Goal: Transaction & Acquisition: Purchase product/service

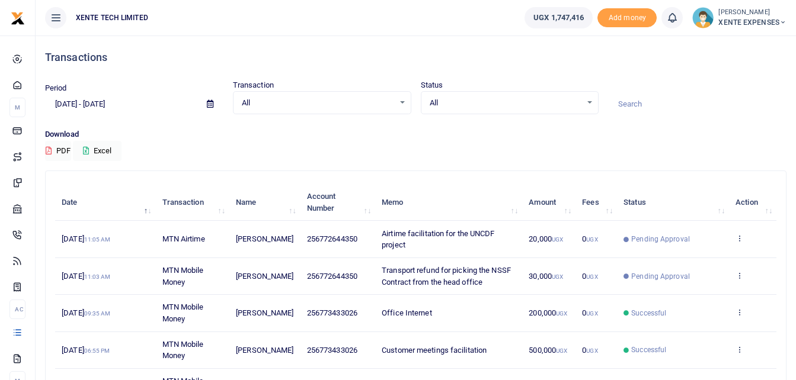
click at [629, 107] on input at bounding box center [697, 104] width 178 height 20
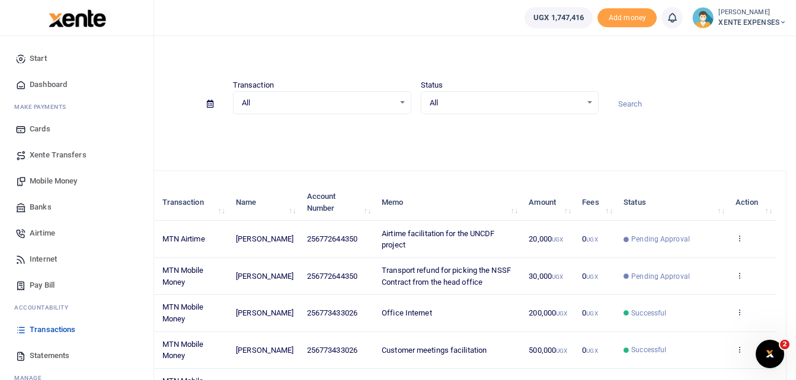
click at [44, 209] on span "Banks" at bounding box center [41, 207] width 22 height 12
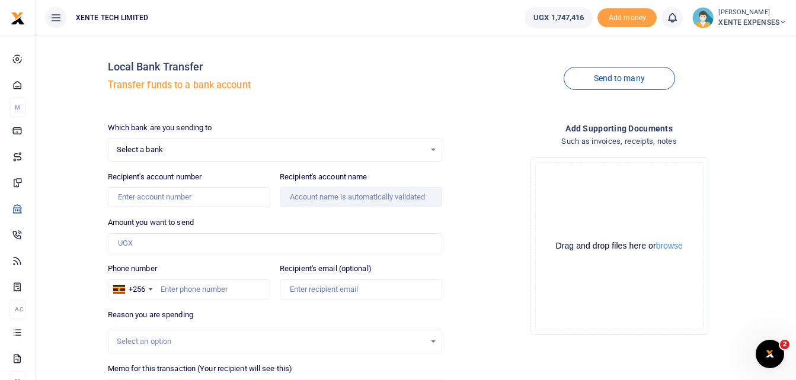
click at [196, 145] on span "Select a bank" at bounding box center [271, 150] width 309 height 12
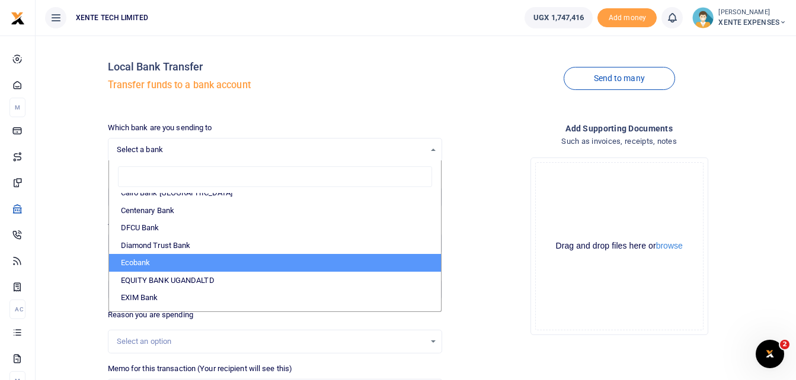
scroll to position [118, 0]
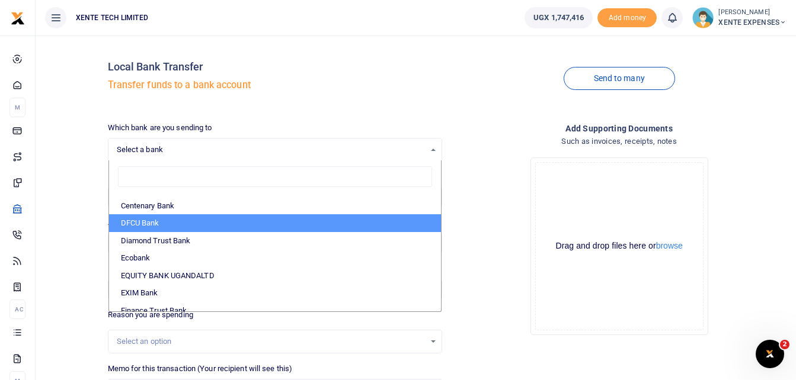
click at [168, 221] on li "DFCU Bank" at bounding box center [275, 223] width 332 height 18
select select "DFCU"
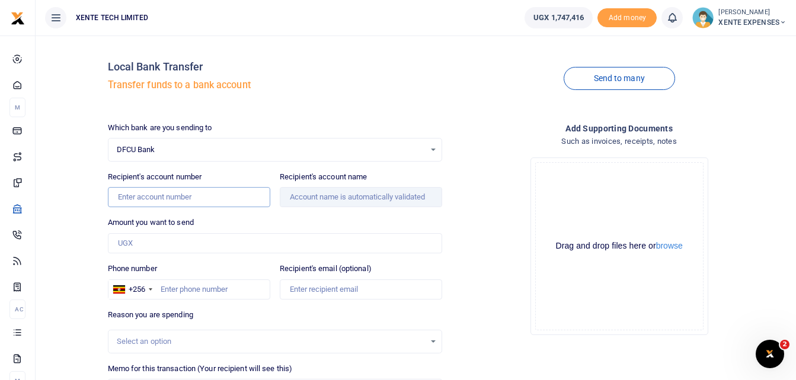
click at [167, 201] on input "Recipient's account number" at bounding box center [189, 197] width 162 height 20
paste input "1170010122563"
type input "1170010122563"
click at [436, 149] on div "DFCU Bank Select an option..." at bounding box center [275, 149] width 334 height 13
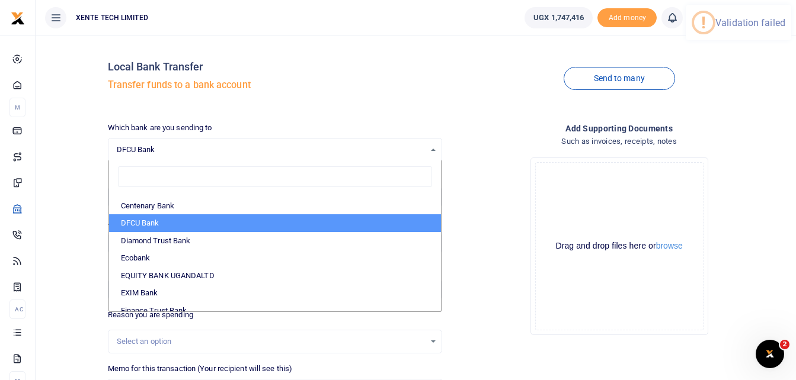
scroll to position [0, 0]
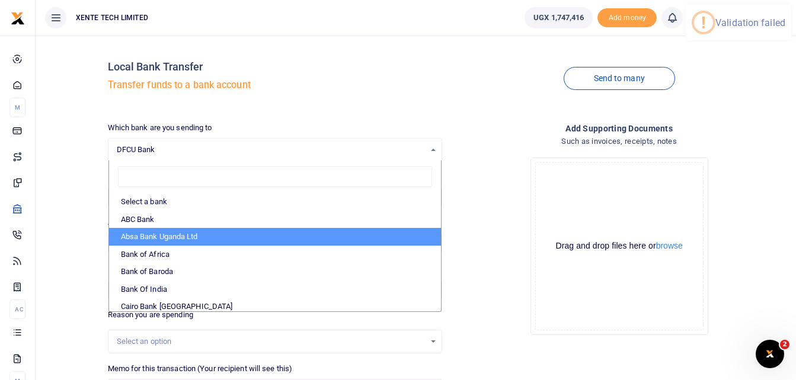
click at [174, 235] on li "Absa Bank Uganda Ltd" at bounding box center [275, 237] width 332 height 18
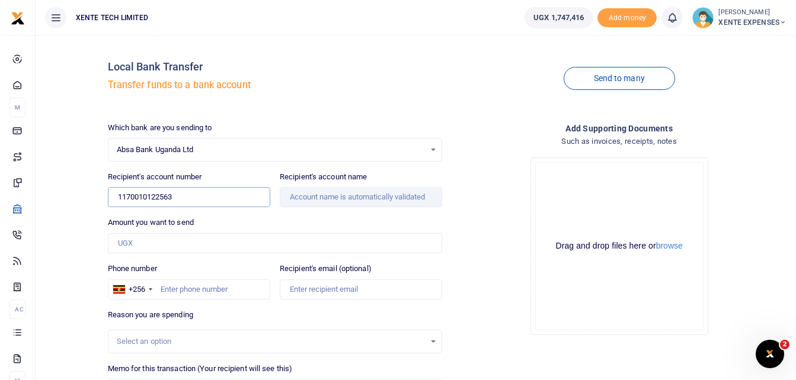
click at [231, 201] on input "1170010122563" at bounding box center [189, 197] width 162 height 20
click at [424, 148] on span "Absa Bank Uganda Ltd" at bounding box center [271, 150] width 309 height 12
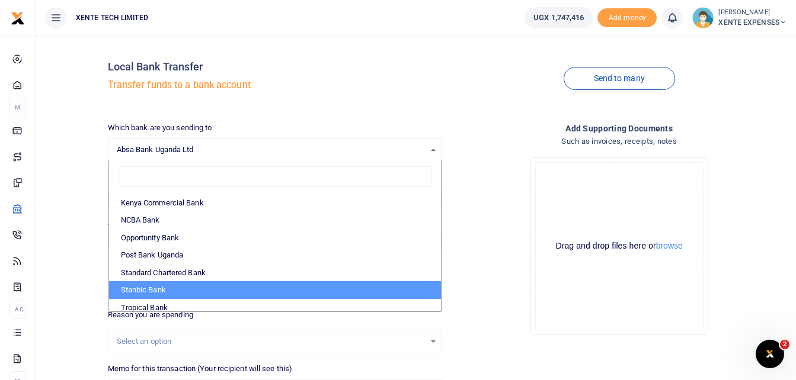
scroll to position [354, 0]
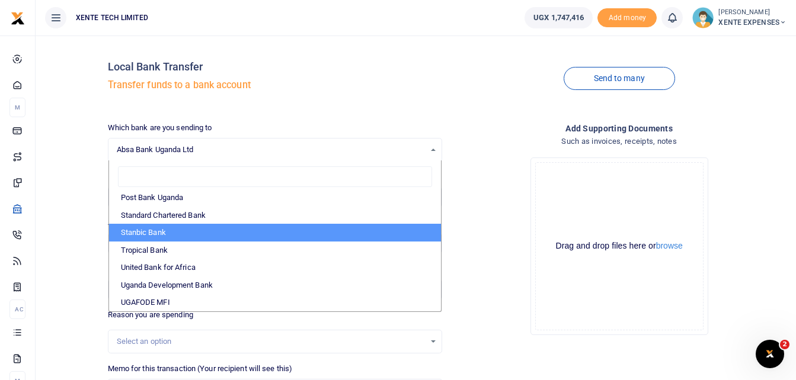
click at [244, 233] on li "Stanbic Bank" at bounding box center [275, 233] width 332 height 18
select select "STANBIC"
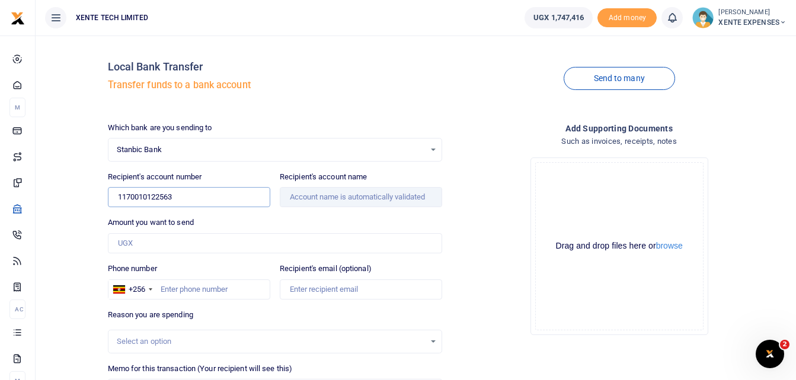
click at [205, 200] on input "1170010122563" at bounding box center [189, 197] width 162 height 20
